Goal: Task Accomplishment & Management: Use online tool/utility

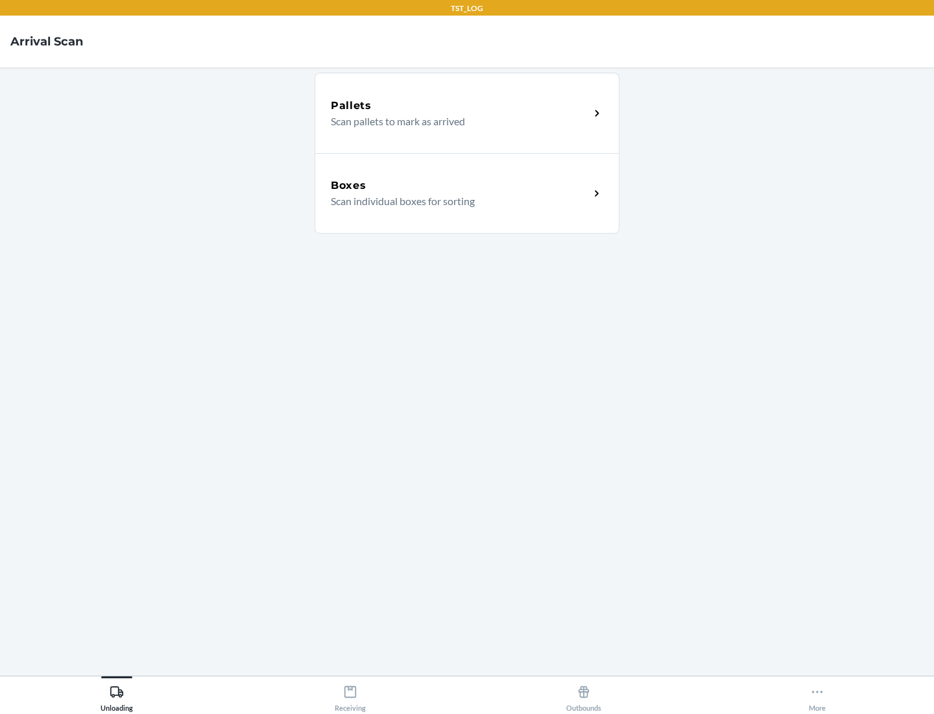
click at [460, 186] on div "Boxes" at bounding box center [460, 186] width 259 height 16
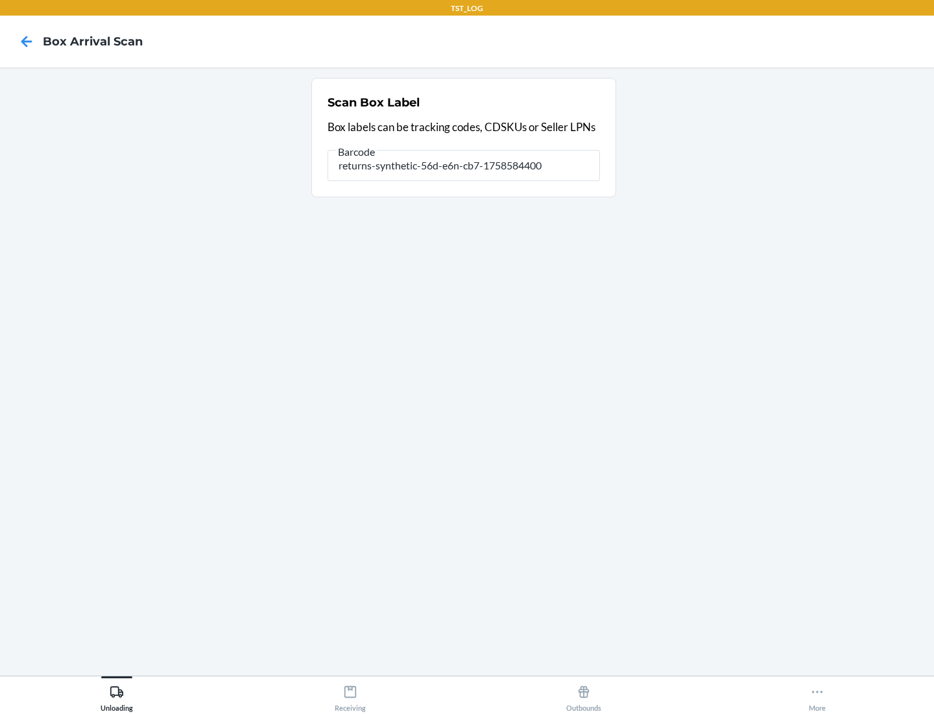
type input "returns-synthetic-56d-e6n-cb7-1758584400"
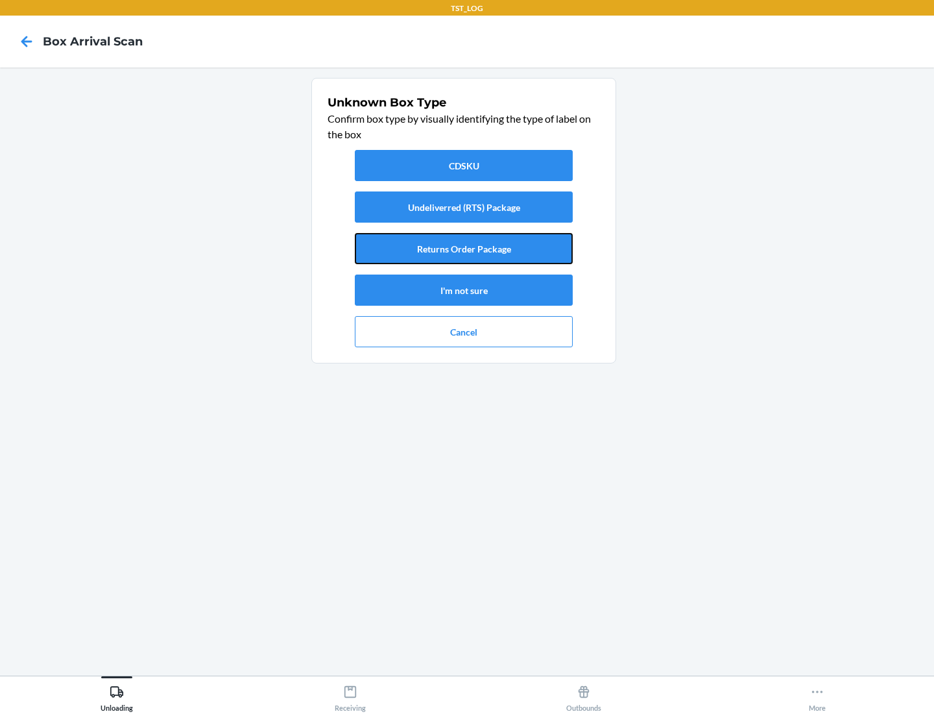
click at [464, 248] on button "Returns Order Package" at bounding box center [464, 248] width 218 height 31
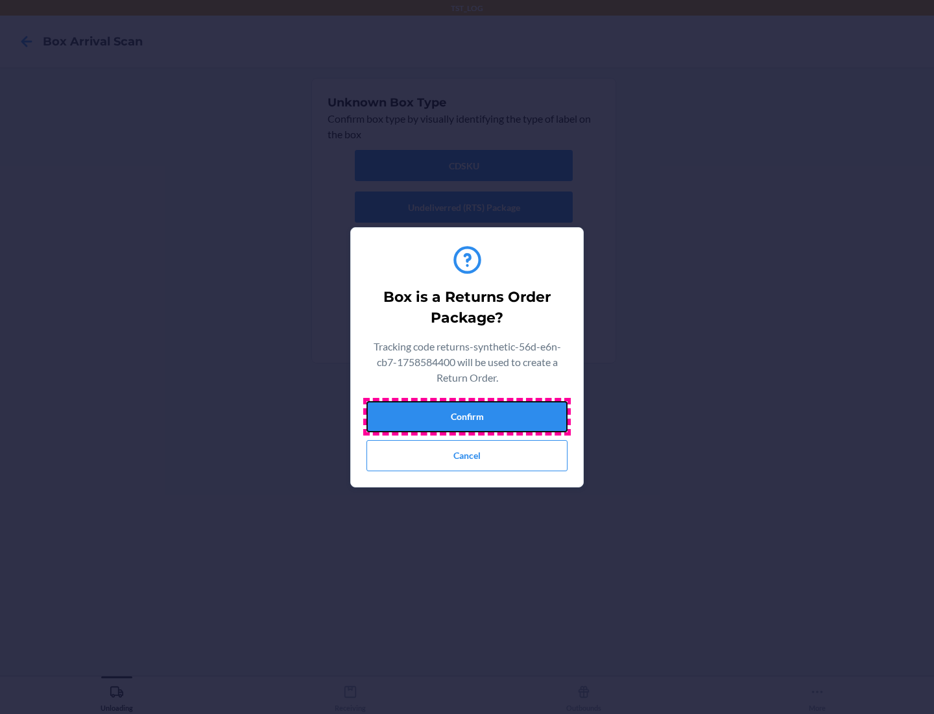
click at [467, 416] on button "Confirm" at bounding box center [467, 416] width 201 height 31
